Goal: Task Accomplishment & Management: Understand process/instructions

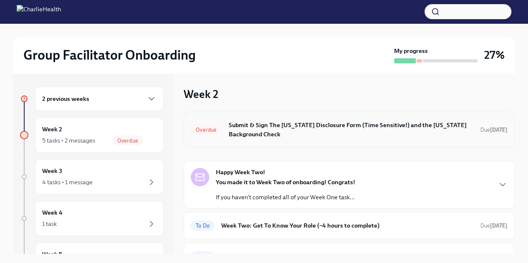
click at [294, 128] on h6 "Submit & Sign The [US_STATE] Disclosure Form (Time Sensitive!) and the [US_STAT…" at bounding box center [350, 130] width 245 height 18
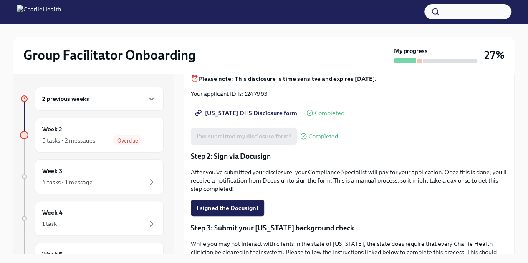
scroll to position [125, 0]
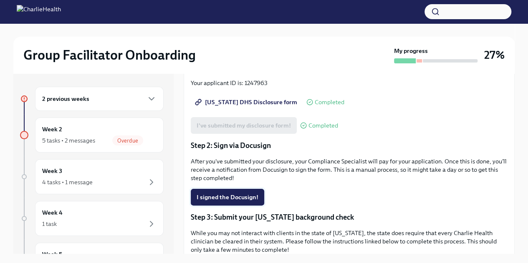
click at [244, 201] on span "I signed the Docusign!" at bounding box center [227, 197] width 62 height 8
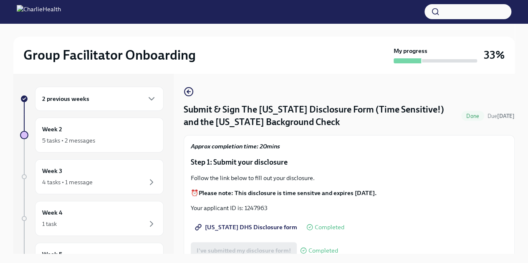
scroll to position [0, 0]
click at [93, 138] on div "5 tasks • 2 messages" at bounding box center [68, 140] width 53 height 8
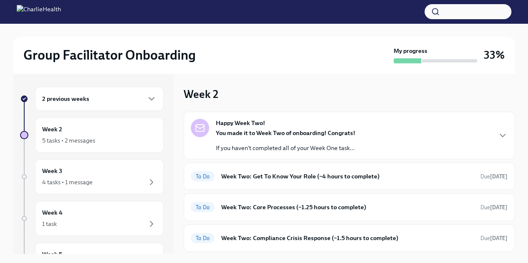
click at [108, 100] on div "2 previous weeks" at bounding box center [99, 99] width 114 height 10
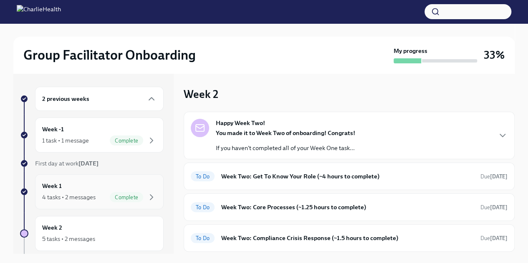
click at [130, 201] on div "Complete" at bounding box center [126, 197] width 33 height 10
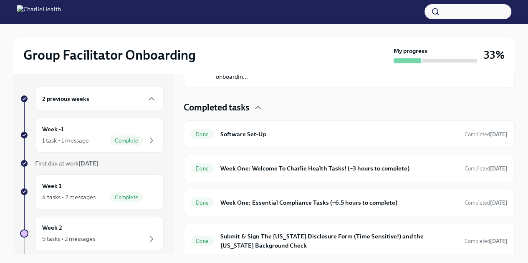
scroll to position [212, 0]
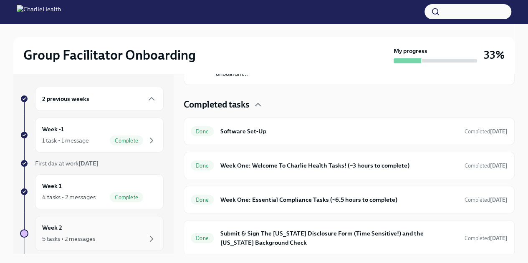
click at [77, 227] on div "Week 2 5 tasks • 2 messages" at bounding box center [99, 233] width 114 height 21
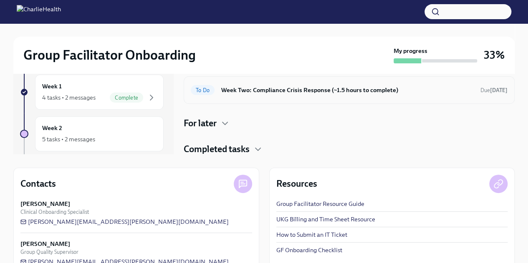
scroll to position [119, 0]
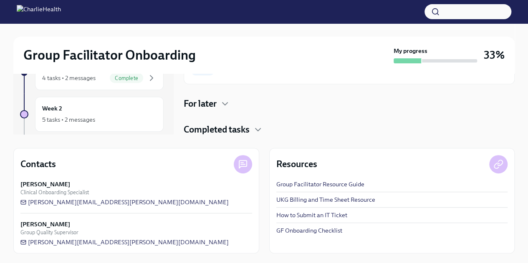
click at [252, 127] on div "Completed tasks" at bounding box center [348, 129] width 331 height 13
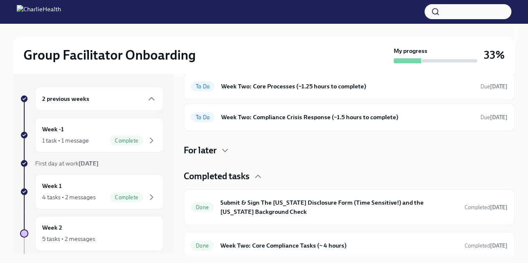
scroll to position [124, 0]
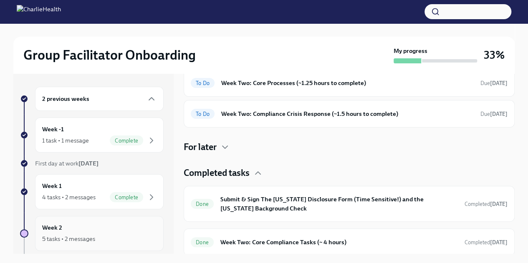
click at [73, 239] on div "5 tasks • 2 messages" at bounding box center [68, 239] width 53 height 8
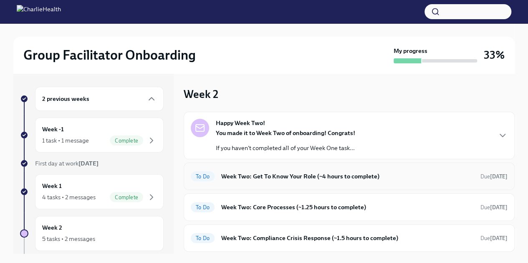
click at [275, 174] on h6 "Week Two: Get To Know Your Role (~4 hours to complete)" at bounding box center [347, 176] width 252 height 9
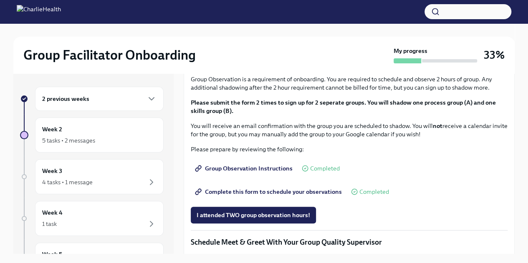
scroll to position [459, 0]
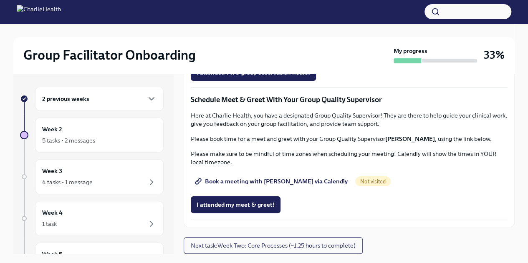
scroll to position [792, 0]
click at [290, 186] on span "Book a meeting with [PERSON_NAME] via Calendly" at bounding box center [271, 181] width 151 height 8
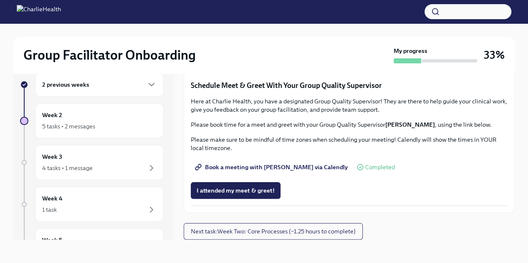
scroll to position [800, 0]
click at [321, 232] on span "Next task : Week Two: Core Processes (~1.25 hours to complete)" at bounding box center [273, 231] width 165 height 8
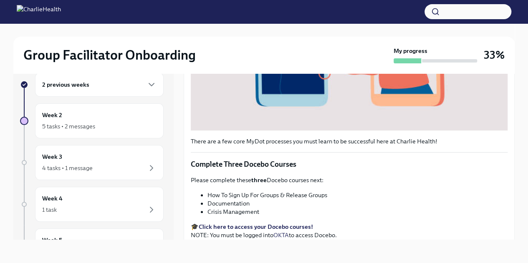
scroll to position [330, 0]
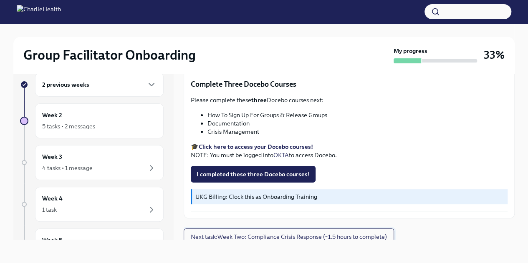
click at [283, 233] on span "Next task : Week Two: Compliance Crisis Response (~1.5 hours to complete)" at bounding box center [289, 237] width 196 height 8
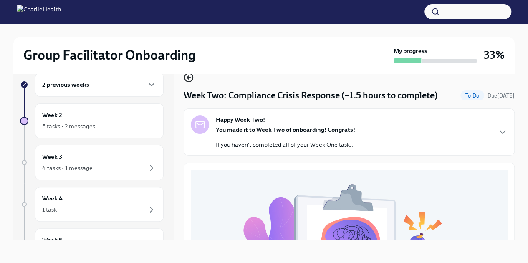
click at [187, 80] on icon "button" at bounding box center [188, 78] width 10 height 10
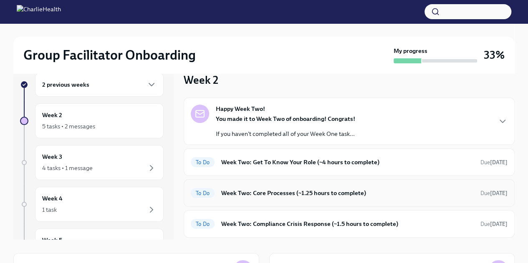
click at [293, 193] on h6 "Week Two: Core Processes (~1.25 hours to complete)" at bounding box center [347, 192] width 252 height 9
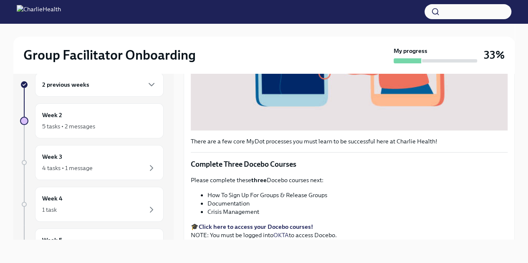
scroll to position [292, 0]
